Goal: Task Accomplishment & Management: Use online tool/utility

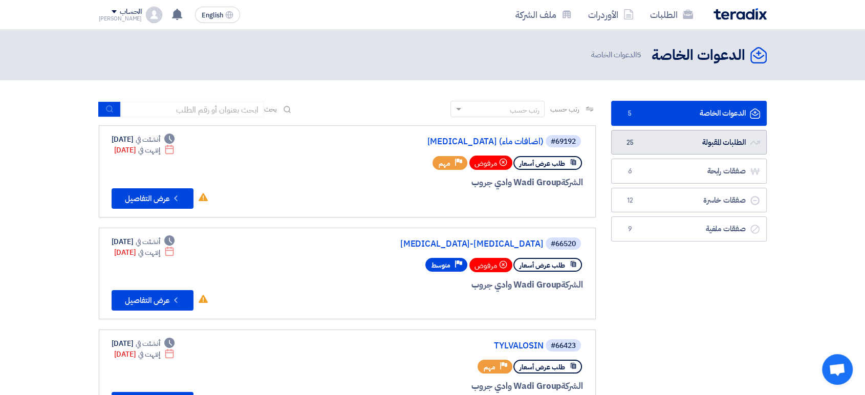
click at [696, 151] on link "الطلبات المقبولة الطلبات المقبولة 25" at bounding box center [689, 142] width 156 height 25
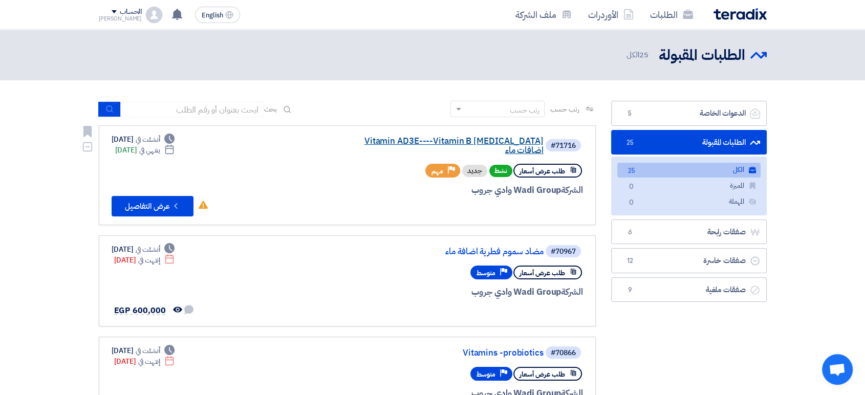
click at [387, 138] on link "Vitamin AD3E----Vitamin B [MEDICAL_DATA] اضافات ماء" at bounding box center [441, 146] width 205 height 18
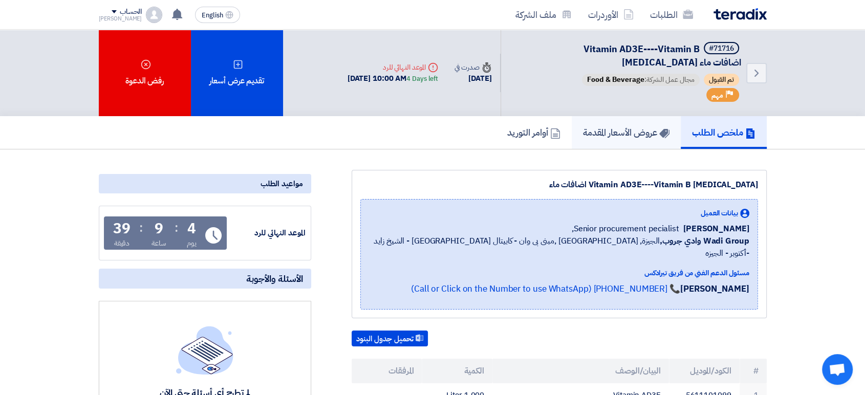
click at [616, 129] on h5 "عروض الأسعار المقدمة" at bounding box center [626, 132] width 86 height 12
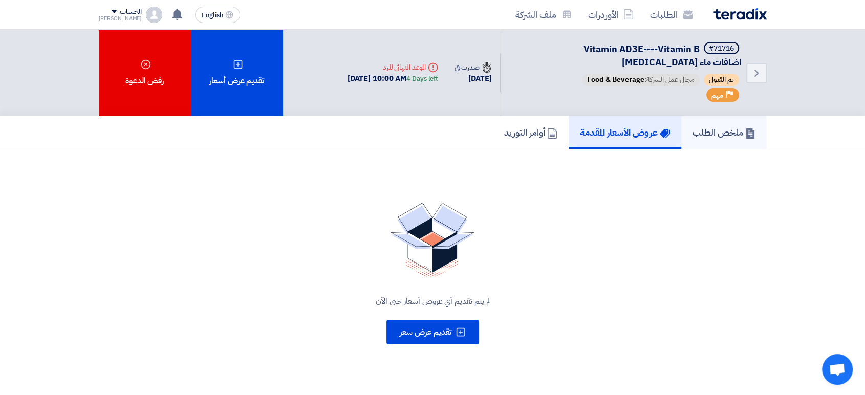
click at [737, 138] on h5 "ملخص الطلب" at bounding box center [723, 132] width 63 height 12
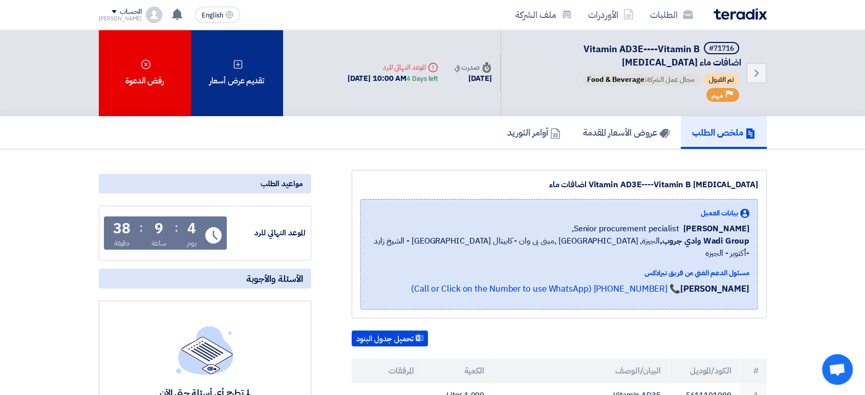
click at [255, 73] on div "تقديم عرض أسعار" at bounding box center [237, 73] width 92 height 86
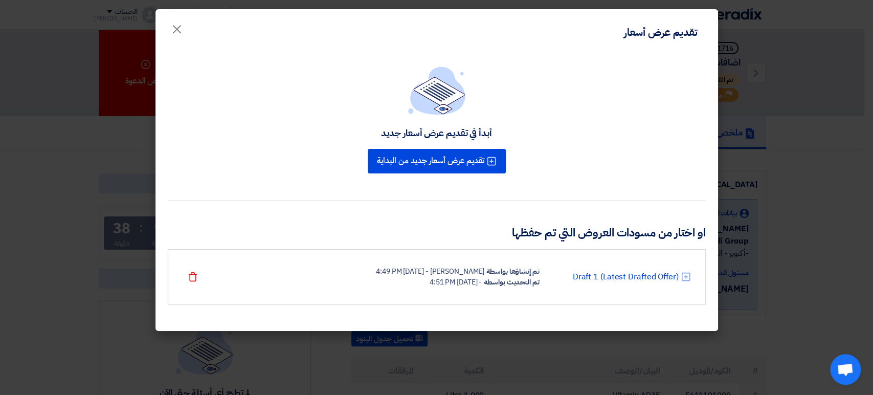
click at [484, 280] on div "تم التحديث بواسطة" at bounding box center [511, 282] width 55 height 11
click at [637, 272] on link "Draft 1 (Latest Drafted Offer)" at bounding box center [625, 277] width 106 height 12
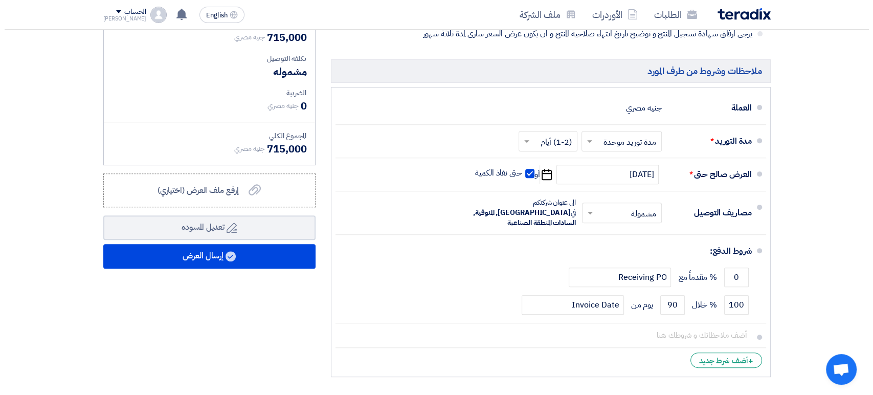
scroll to position [408, 0]
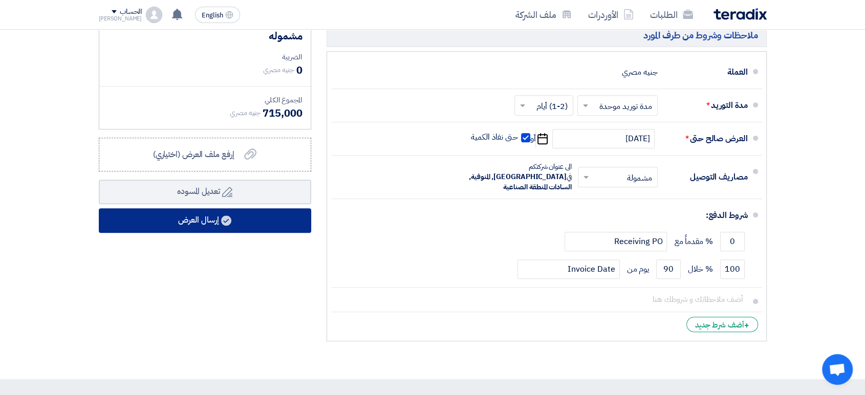
click at [258, 215] on button "إرسال العرض" at bounding box center [205, 220] width 212 height 25
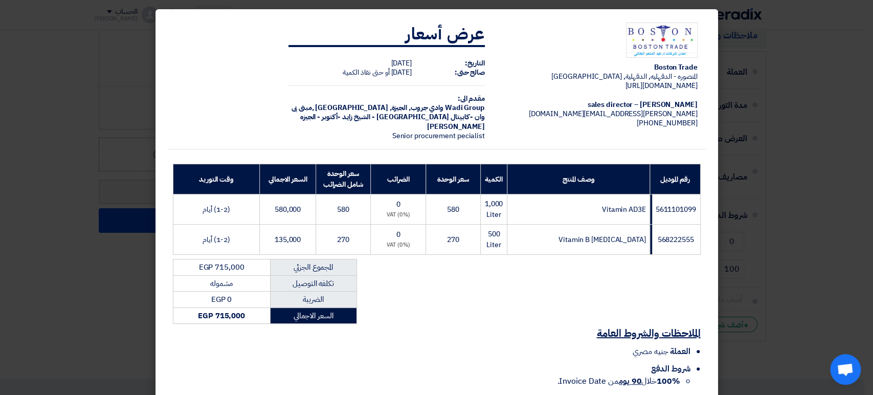
click at [872, 36] on modal-container "Boston Trade المنصوره - الدقهليه, الدقهلية, [GEOGRAPHIC_DATA] [DOMAIN_NAME][URL…" at bounding box center [436, 197] width 873 height 395
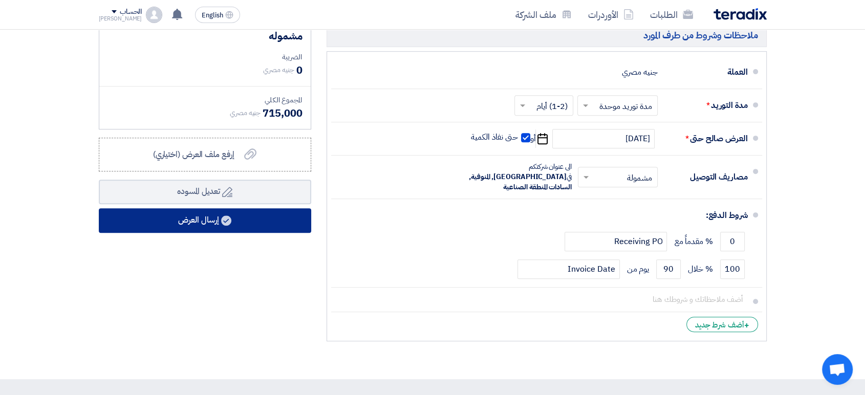
click at [229, 224] on button "إرسال العرض" at bounding box center [205, 220] width 212 height 25
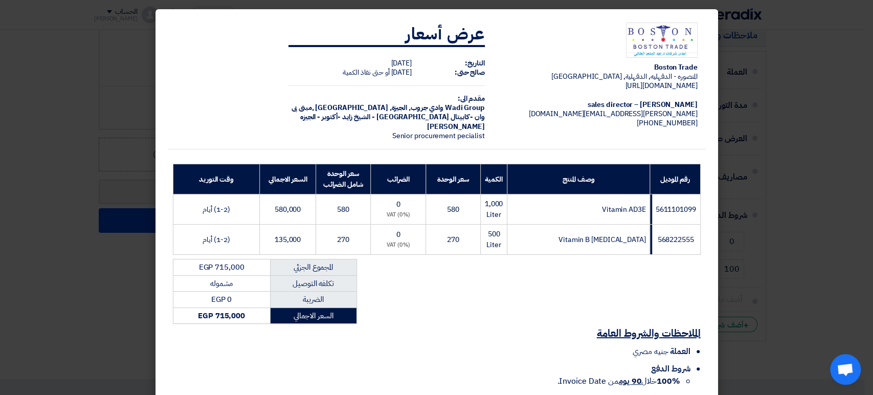
click at [534, 260] on div "المجموع الجزئي EGP 715,000 تكلفه التوصيل مشموله الضريبة EGP 0 السعر الاجمالي E…" at bounding box center [437, 259] width 538 height 4
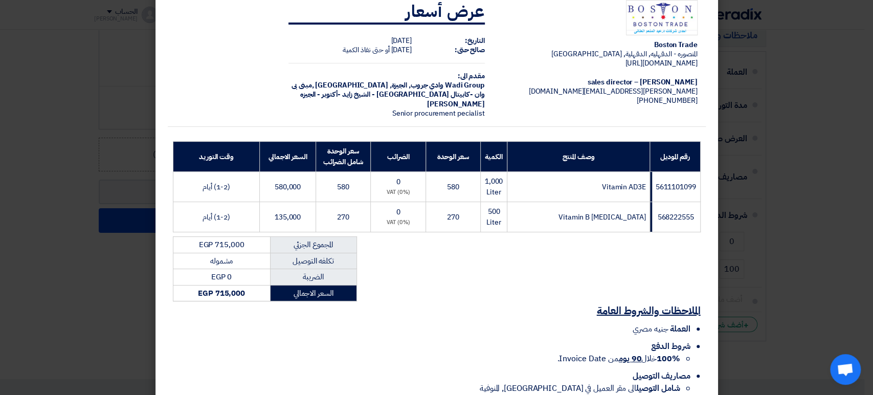
scroll to position [86, 0]
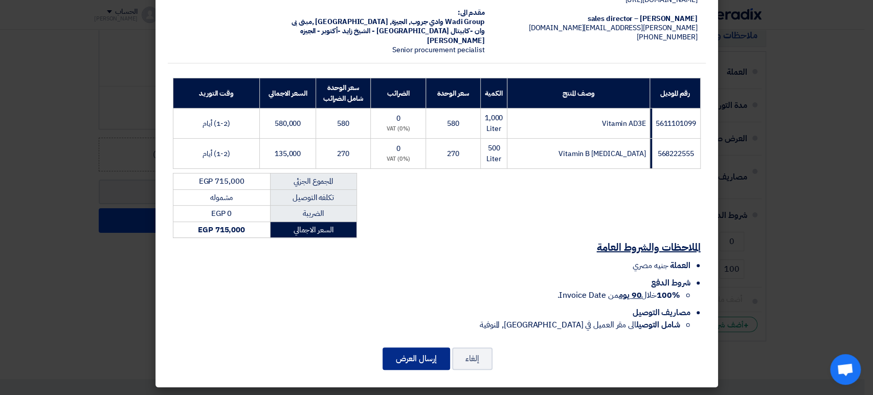
click at [428, 353] on button "إرسال العرض" at bounding box center [417, 358] width 68 height 23
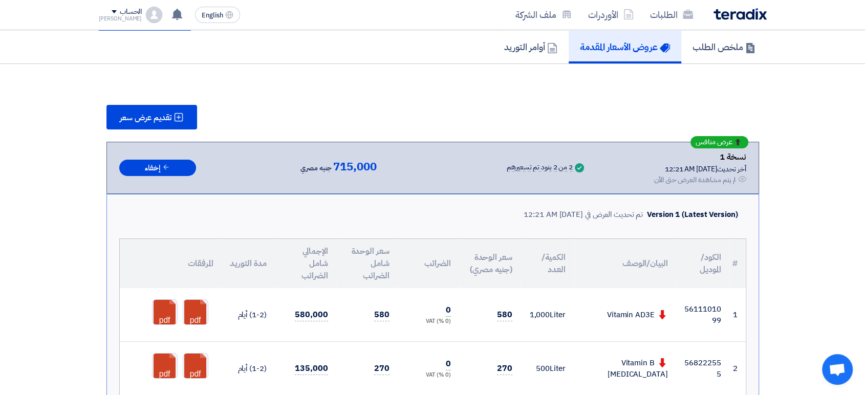
scroll to position [596, 0]
